Goal: Task Accomplishment & Management: Manage account settings

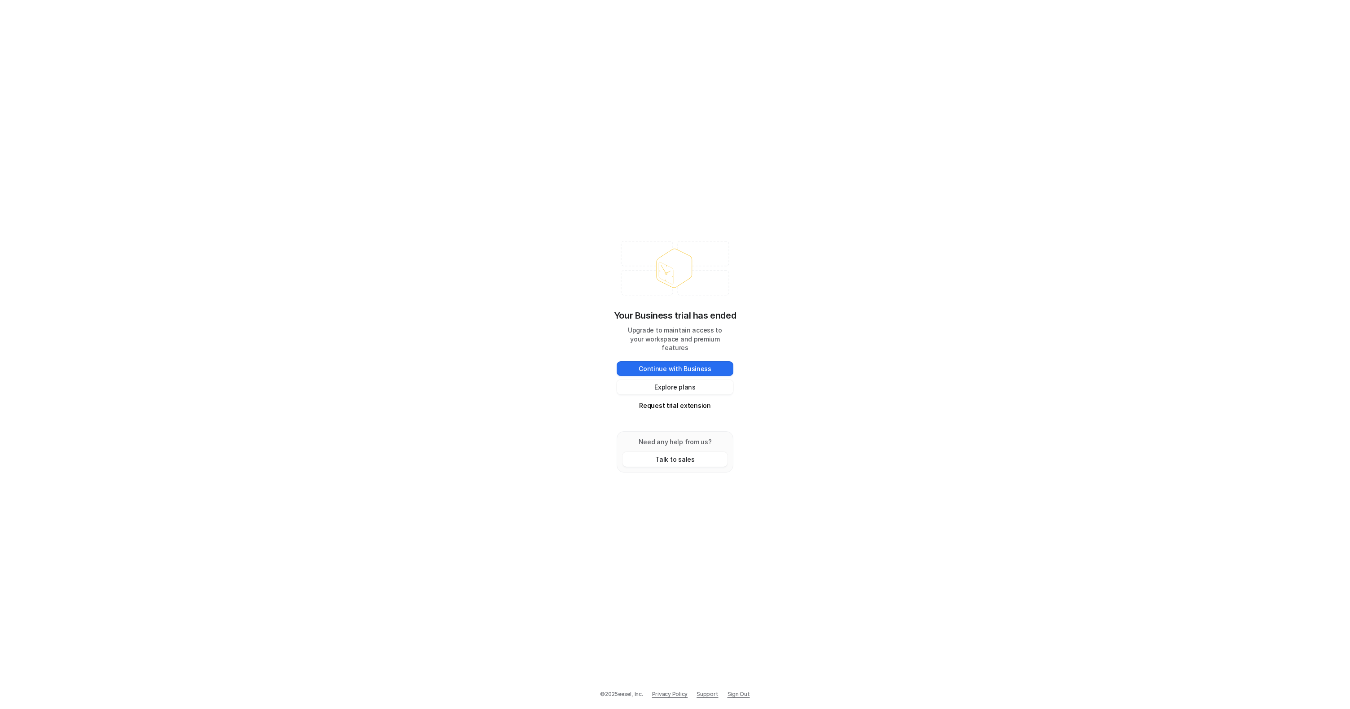
click at [860, 357] on div "Your Business trial has ended Upgrade to maintain access to your workspace and …" at bounding box center [675, 354] width 1350 height 709
click at [668, 402] on button "Request trial extension" at bounding box center [674, 405] width 117 height 15
